Goal: Download file/media

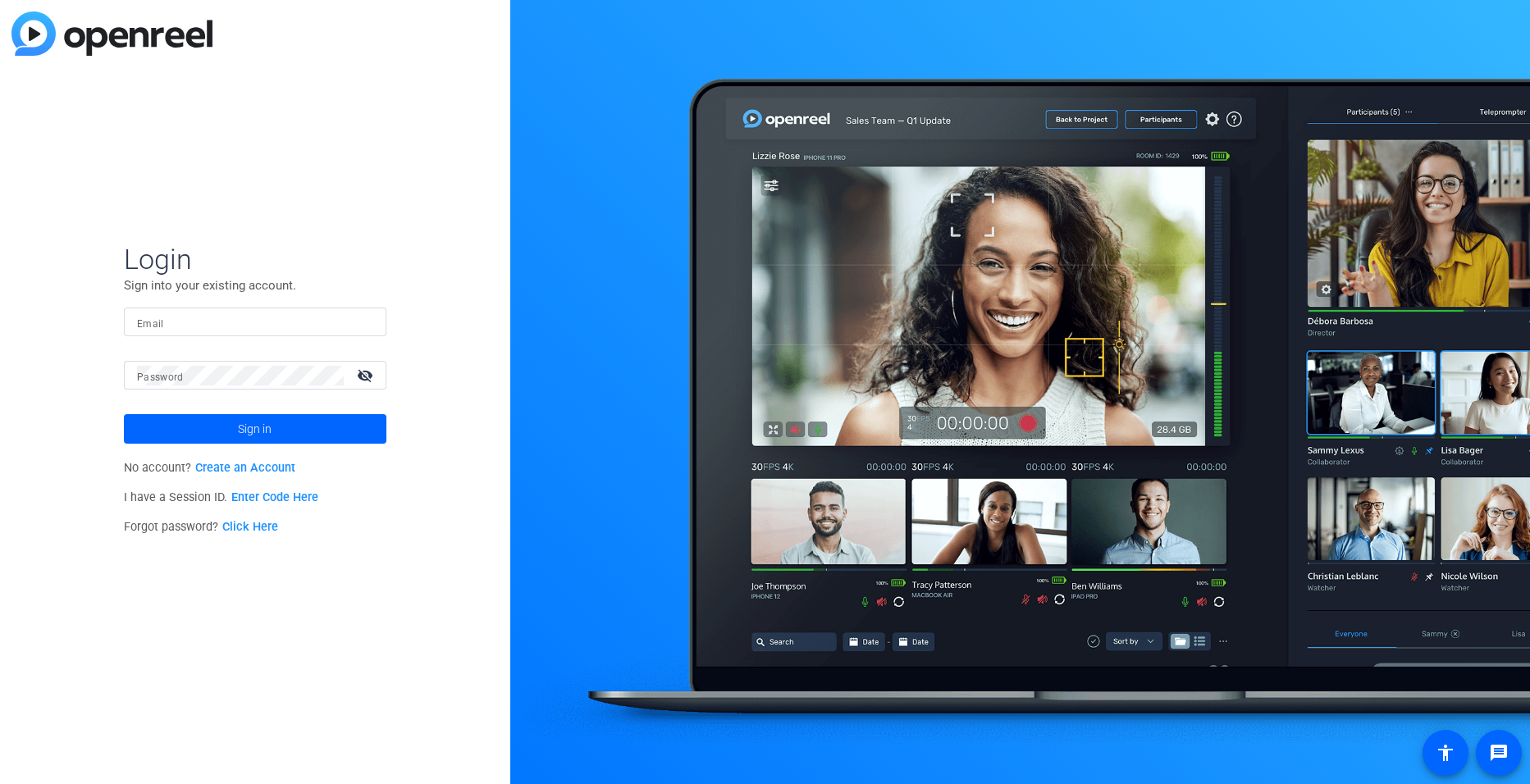
click at [212, 320] on input "Email" at bounding box center [255, 322] width 236 height 19
type input "miranda_adekoje@ssga.com"
click at [123, 414] on button "Sign in" at bounding box center [255, 428] width 262 height 30
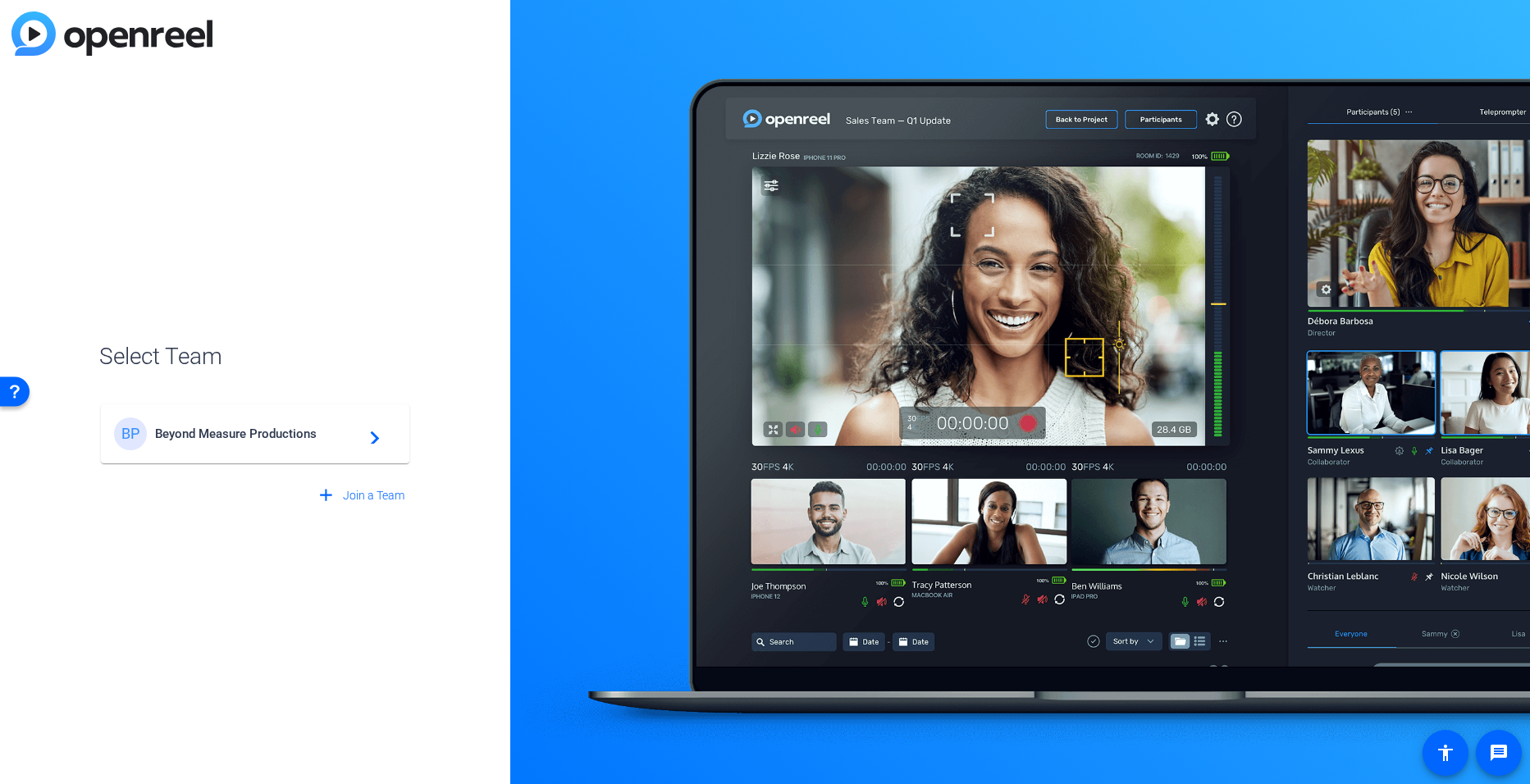
click at [222, 435] on span "Beyond Measure Productions" at bounding box center [258, 433] width 205 height 14
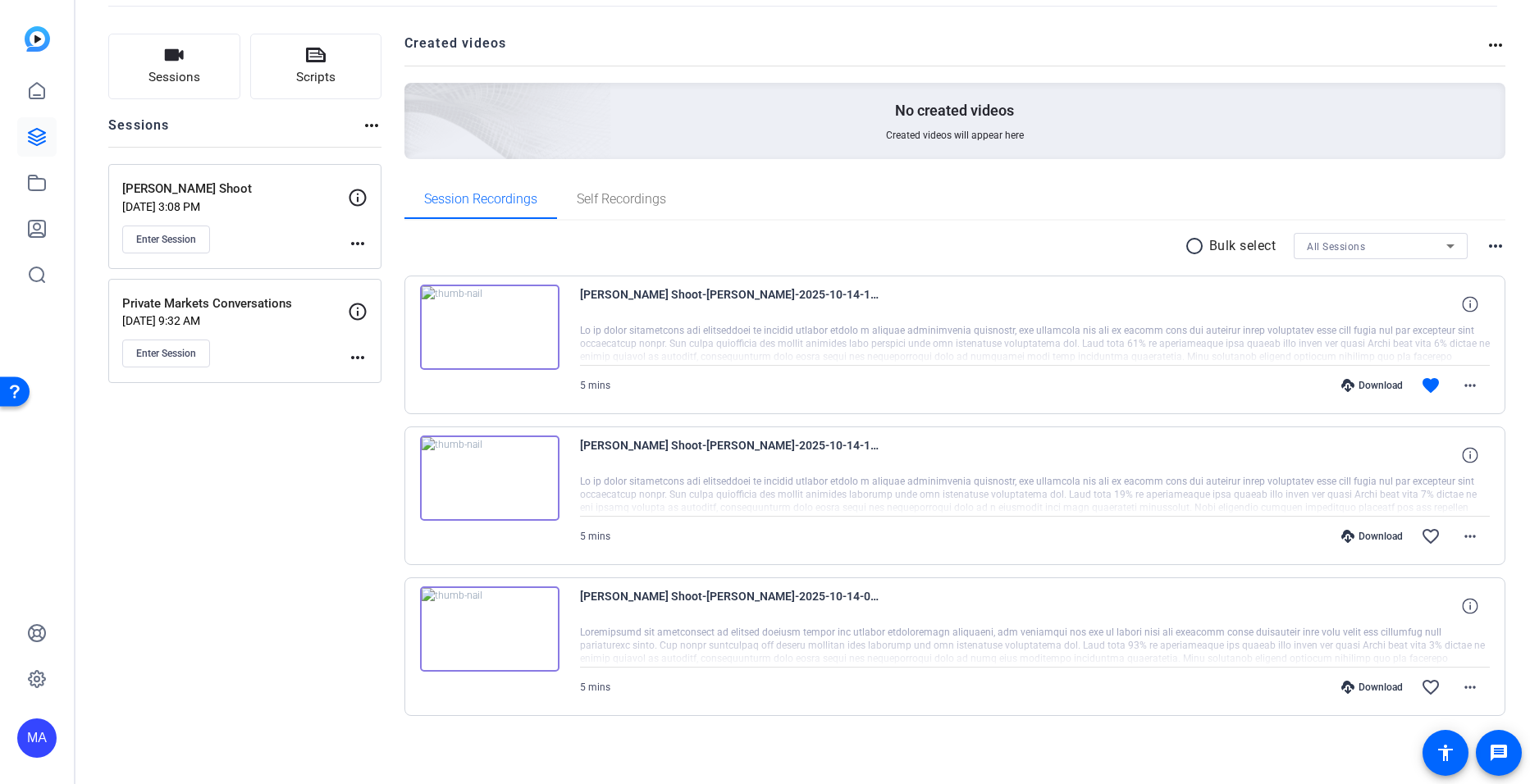
scroll to position [91, 0]
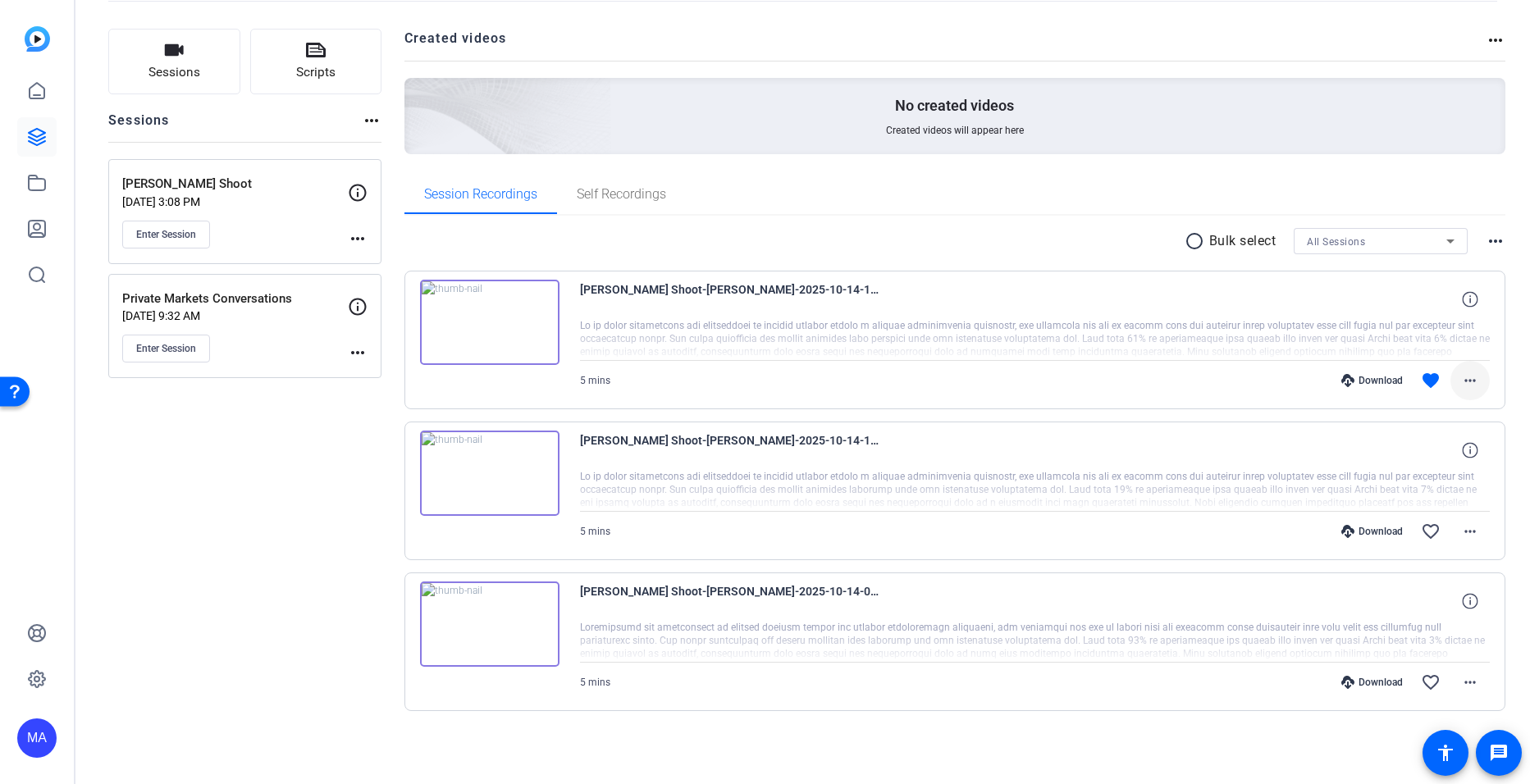
click at [1461, 380] on mat-icon "more_horiz" at bounding box center [1469, 380] width 19 height 19
click at [1413, 451] on span "Download MP4" at bounding box center [1419, 456] width 98 height 19
click at [1461, 533] on mat-icon "more_horiz" at bounding box center [1469, 531] width 19 height 19
click at [1415, 610] on span "Download MP4" at bounding box center [1419, 607] width 98 height 19
click at [1465, 680] on mat-icon "more_horiz" at bounding box center [1469, 682] width 19 height 19
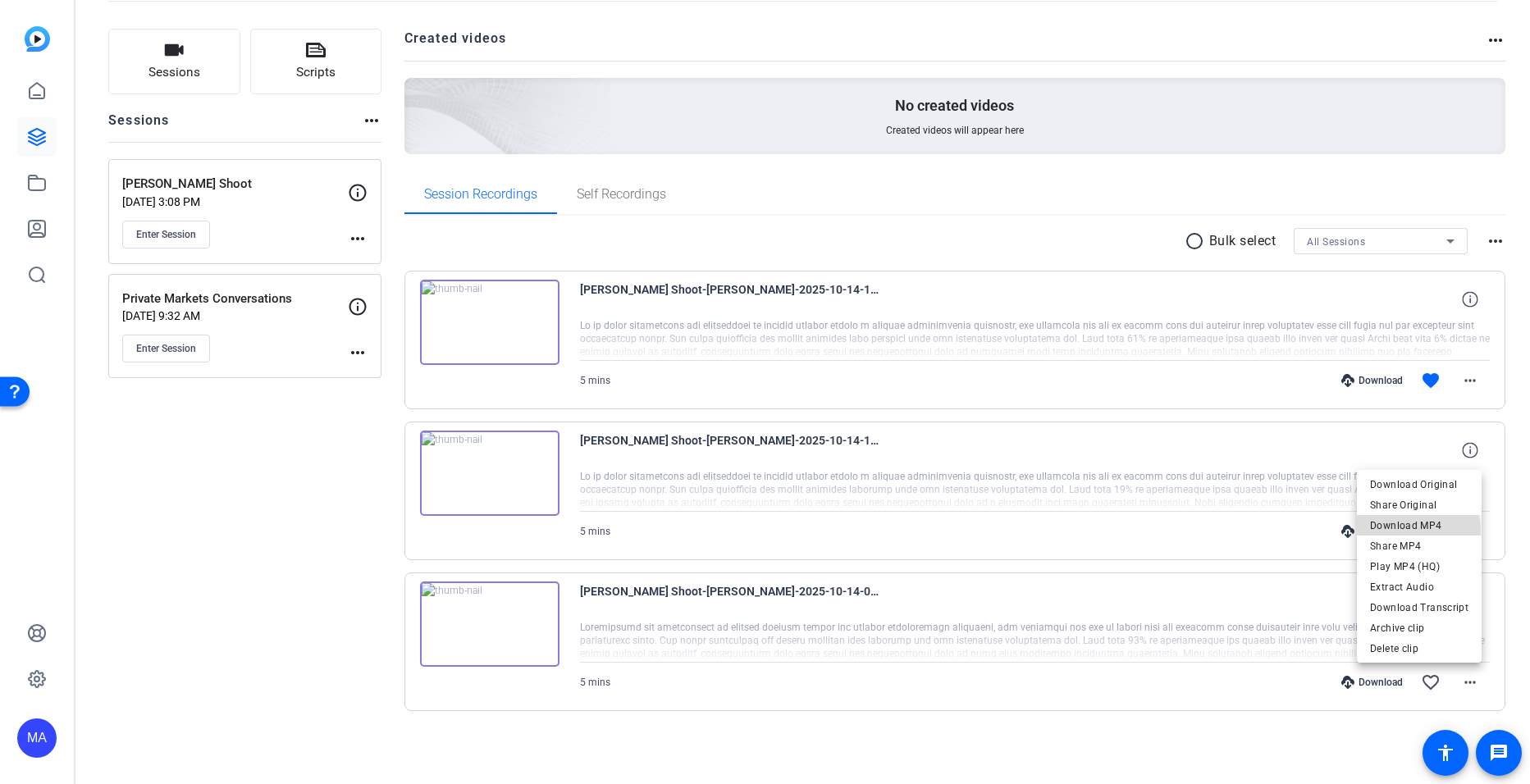
click at [1408, 530] on span "Download MP4" at bounding box center [1419, 526] width 98 height 19
click at [1465, 380] on mat-icon "more_horiz" at bounding box center [1469, 380] width 19 height 19
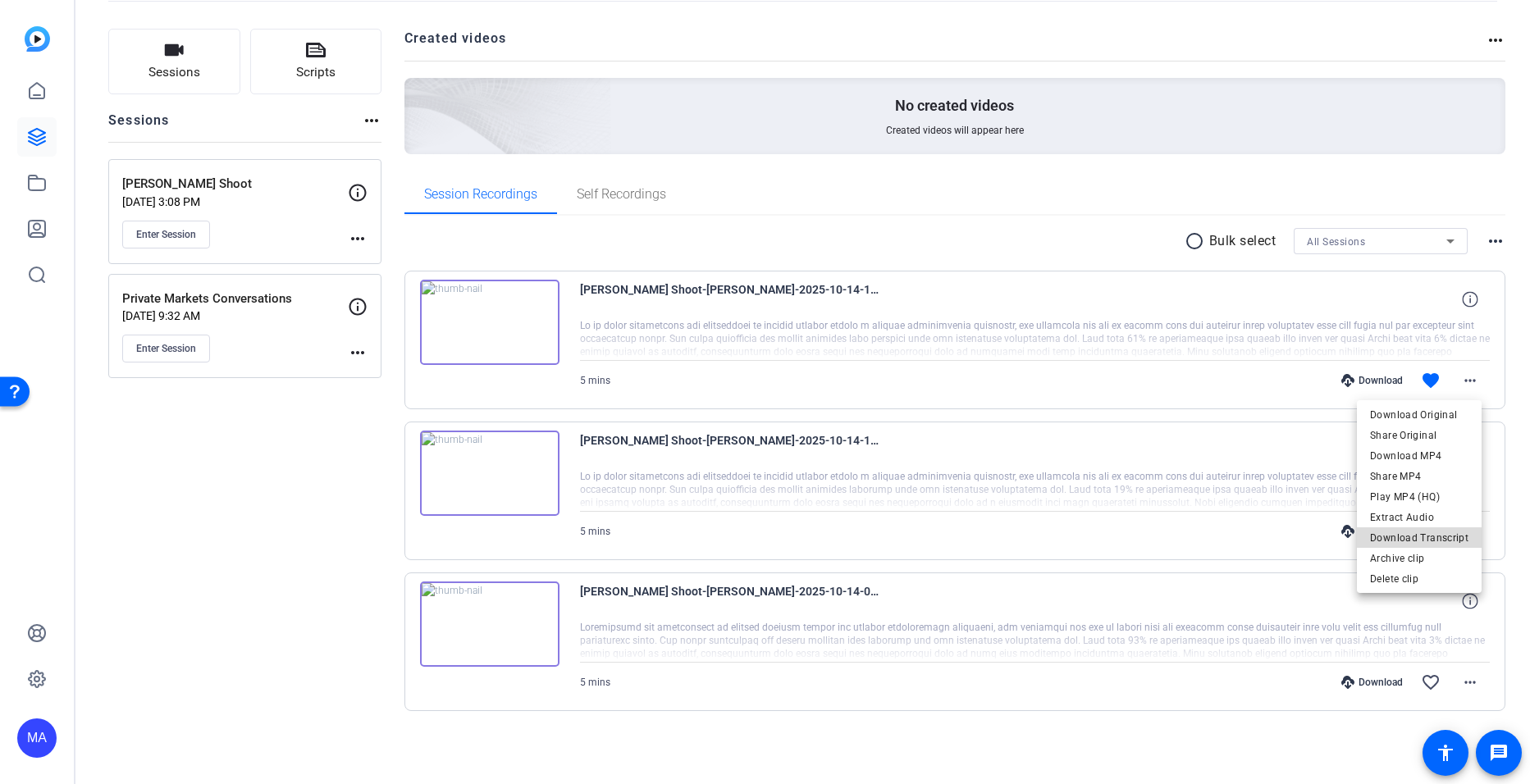
click at [1427, 537] on span "Download Transcript" at bounding box center [1419, 538] width 98 height 19
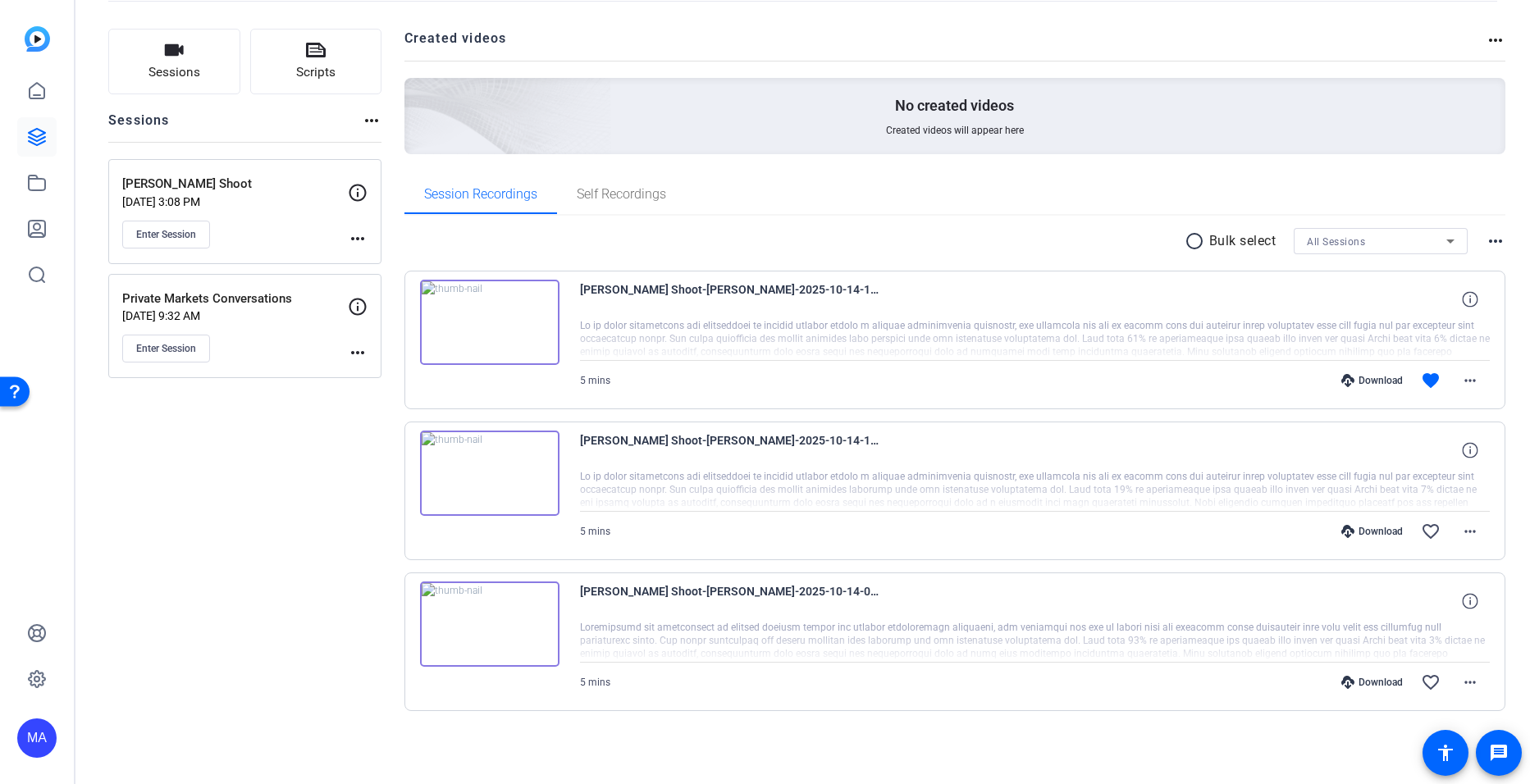
click at [77, 741] on div "Sessions Scripts Sessions more_horiz Dan Farley Shoot Oct 13, 2025 @ 3:08 PM En…" at bounding box center [803, 396] width 1455 height 775
click at [487, 329] on img at bounding box center [489, 322] width 140 height 85
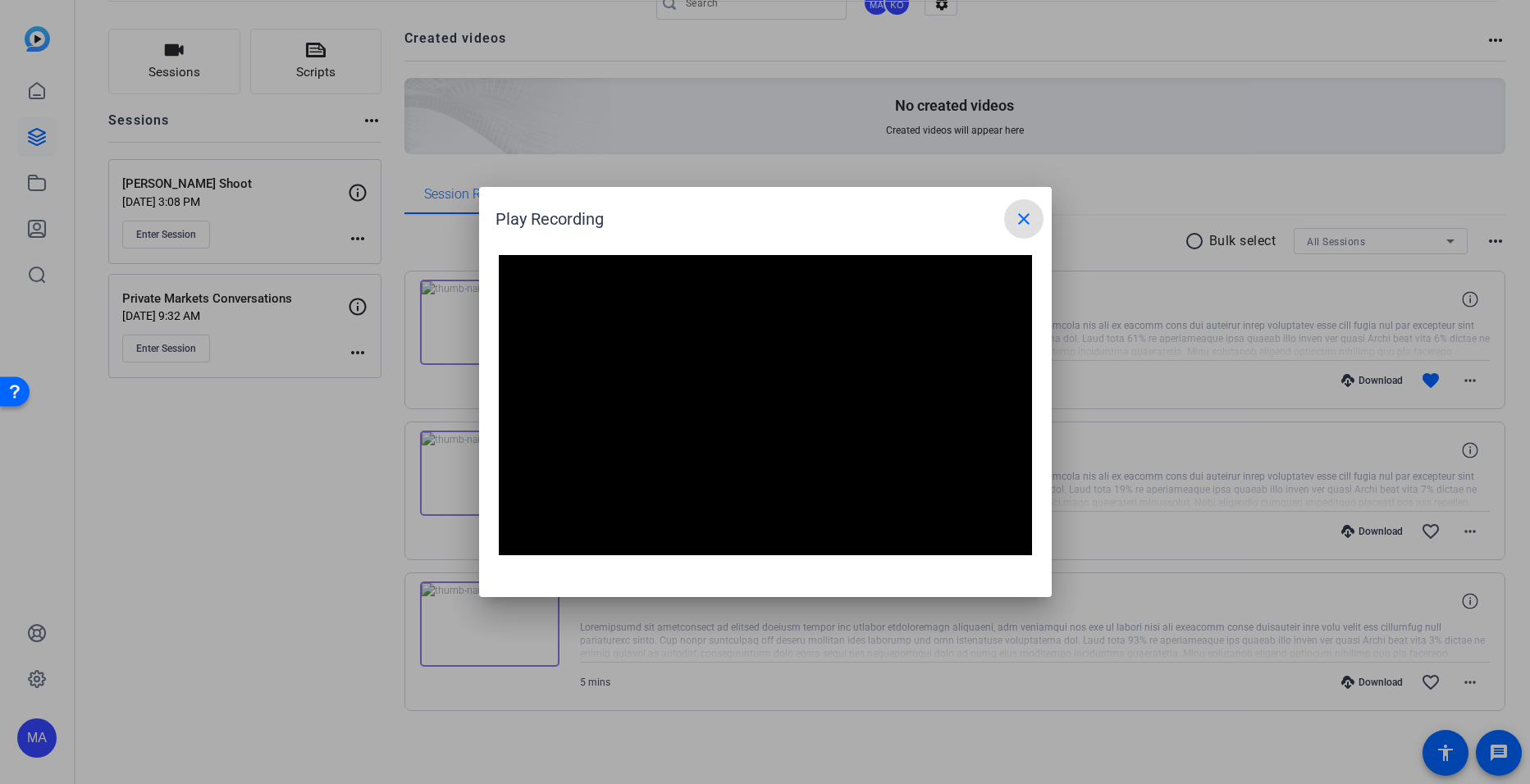
click at [1016, 228] on mat-icon "close" at bounding box center [1024, 219] width 19 height 19
